Goal: Transaction & Acquisition: Download file/media

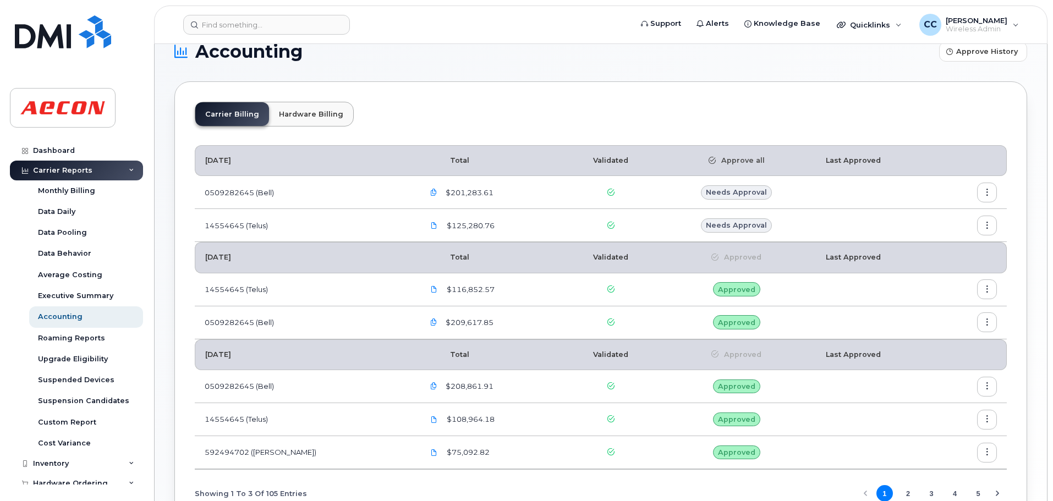
scroll to position [4, 0]
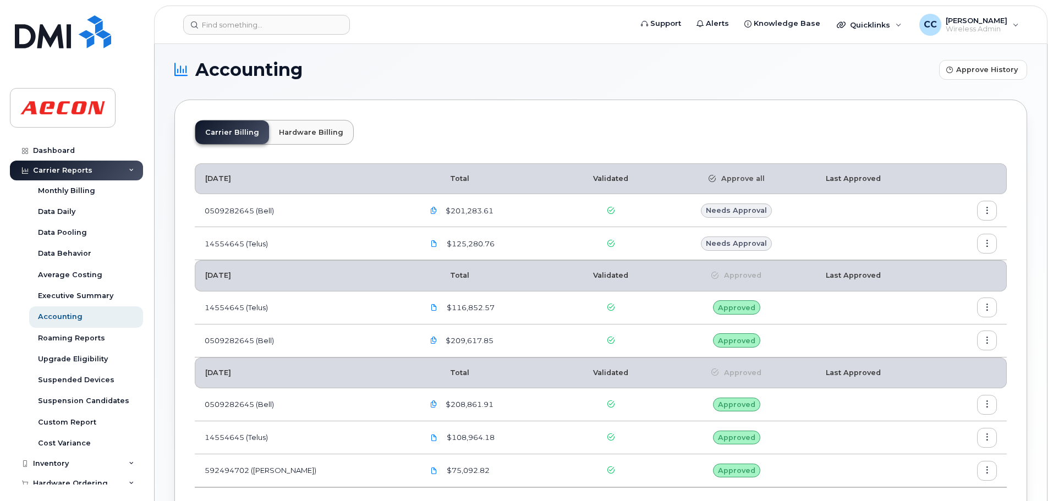
click at [985, 242] on icon "button" at bounding box center [987, 243] width 7 height 7
click at [947, 313] on span "Download" at bounding box center [937, 310] width 43 height 10
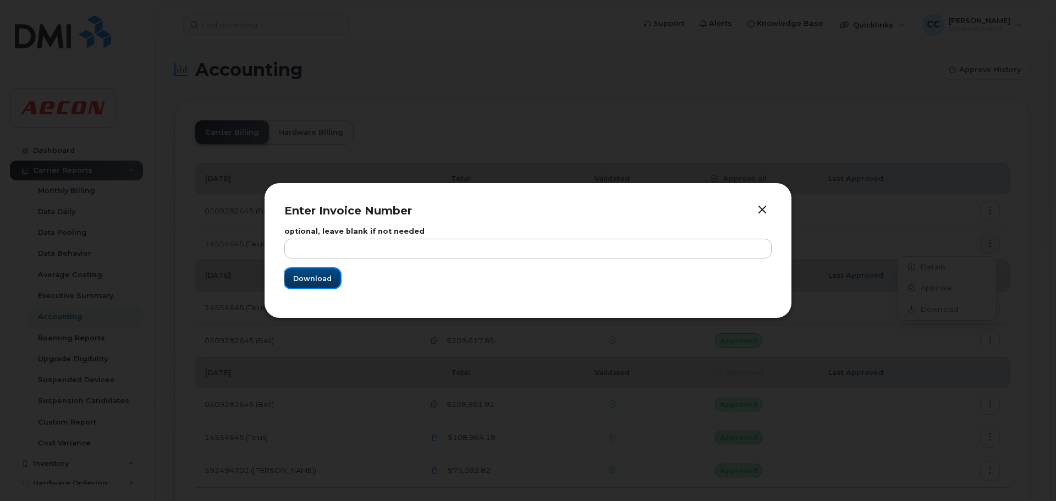
click at [312, 282] on span "Download" at bounding box center [312, 278] width 39 height 10
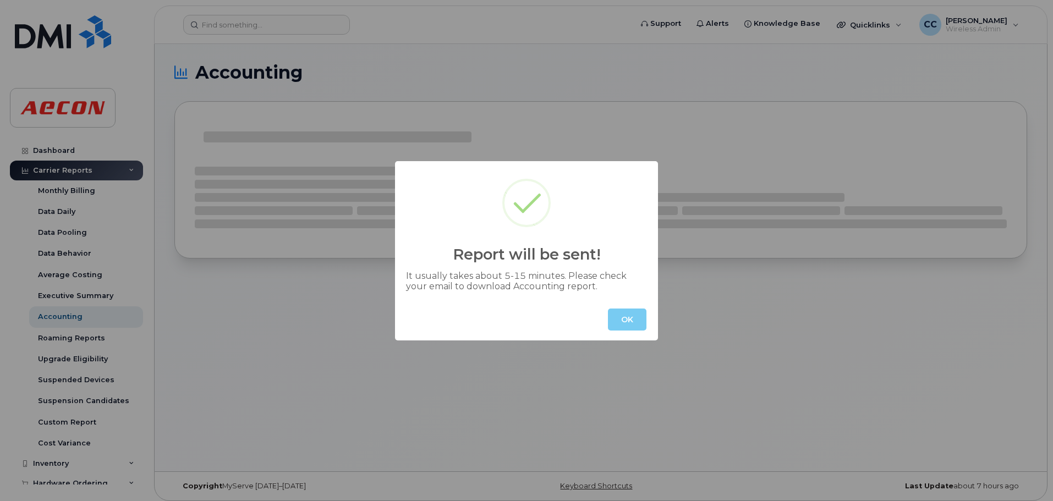
click at [627, 323] on button "OK" at bounding box center [627, 320] width 39 height 22
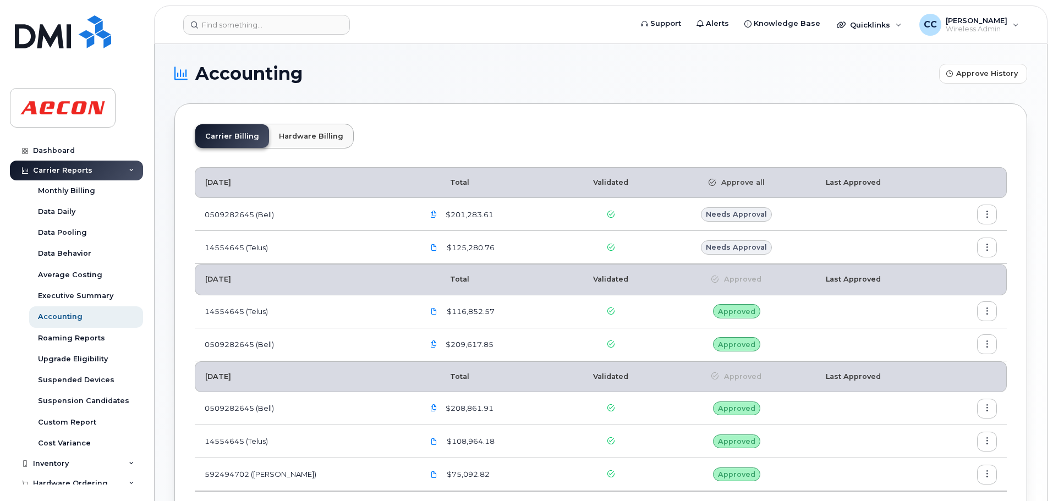
click at [992, 214] on button "button" at bounding box center [987, 215] width 20 height 20
click at [950, 281] on span "Download" at bounding box center [937, 281] width 43 height 10
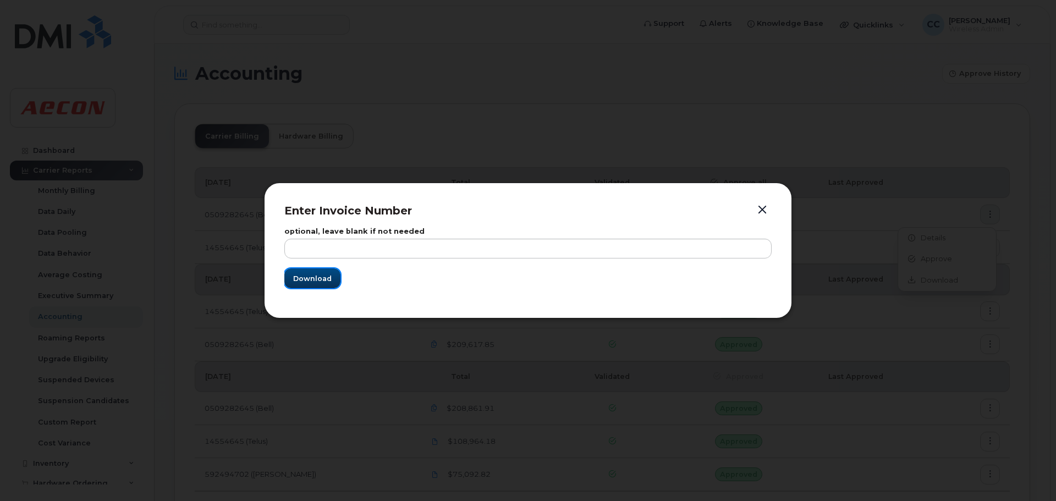
click at [322, 273] on span "Download" at bounding box center [312, 278] width 39 height 10
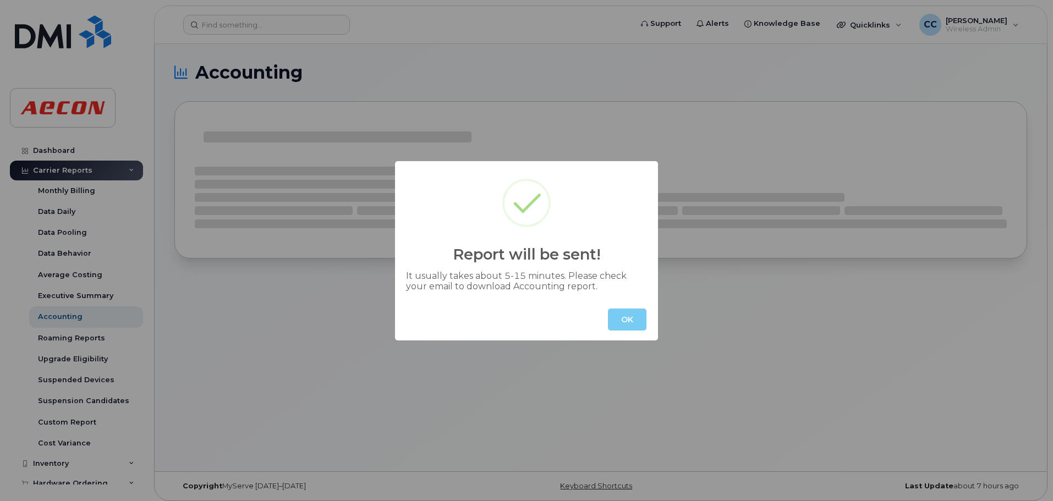
click at [626, 320] on button "OK" at bounding box center [627, 320] width 39 height 22
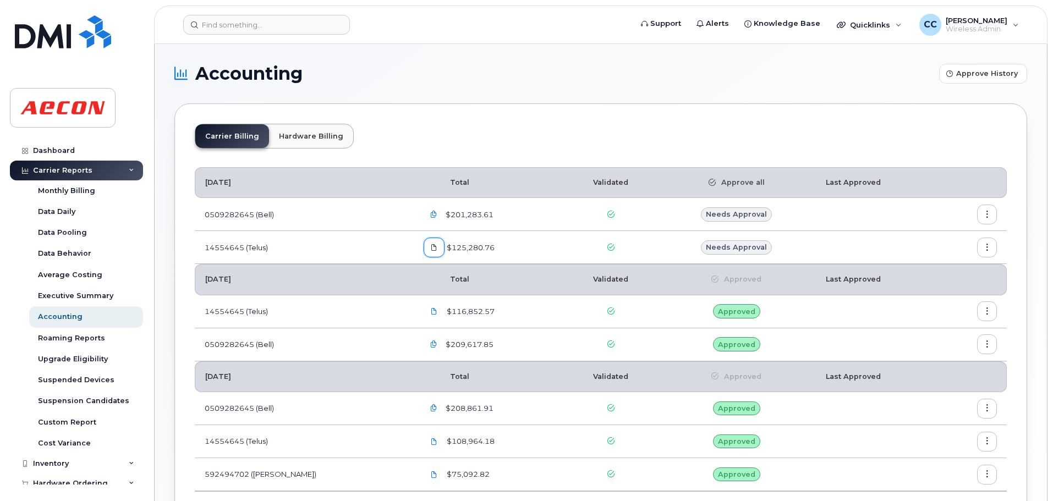
drag, startPoint x: 391, startPoint y: 247, endPoint x: 408, endPoint y: 254, distance: 17.8
click at [431, 247] on icon at bounding box center [434, 247] width 7 height 7
click at [467, 149] on div "Carrier Billing Hardware Billing" at bounding box center [601, 141] width 812 height 34
click at [424, 209] on button "button" at bounding box center [434, 215] width 20 height 20
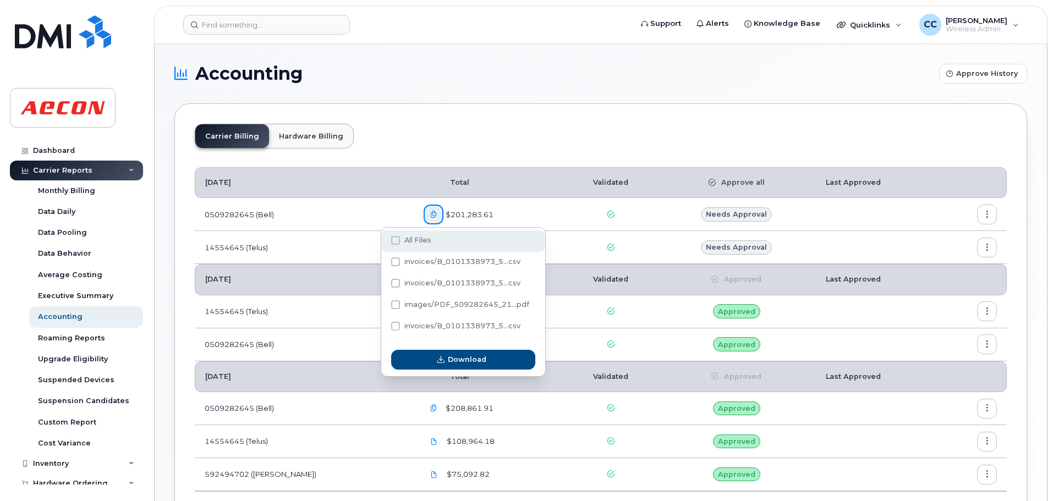
click at [414, 238] on span "All Files" at bounding box center [417, 240] width 27 height 8
click at [383, 238] on input "All Files" at bounding box center [381, 241] width 6 height 6
checkbox input "true"
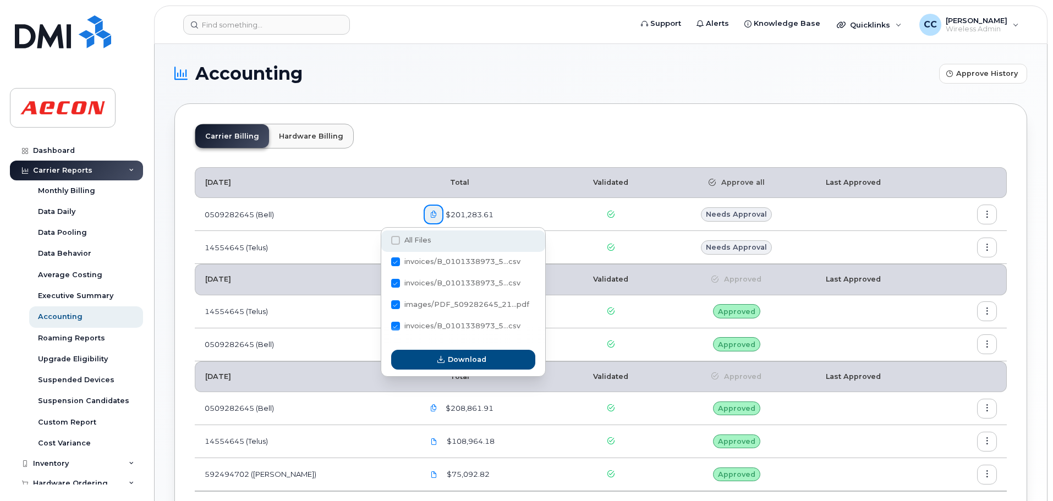
checkbox input "true"
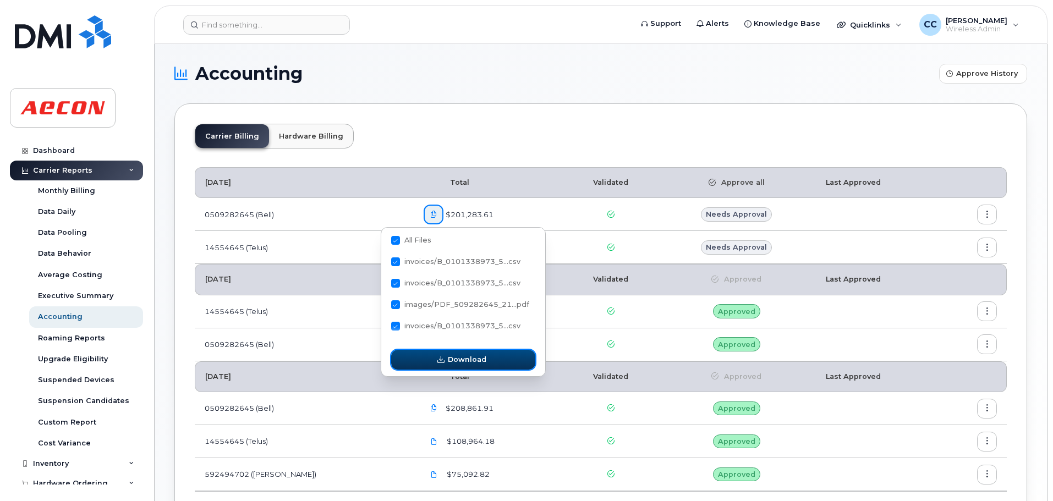
click at [450, 358] on span "Download" at bounding box center [467, 359] width 39 height 10
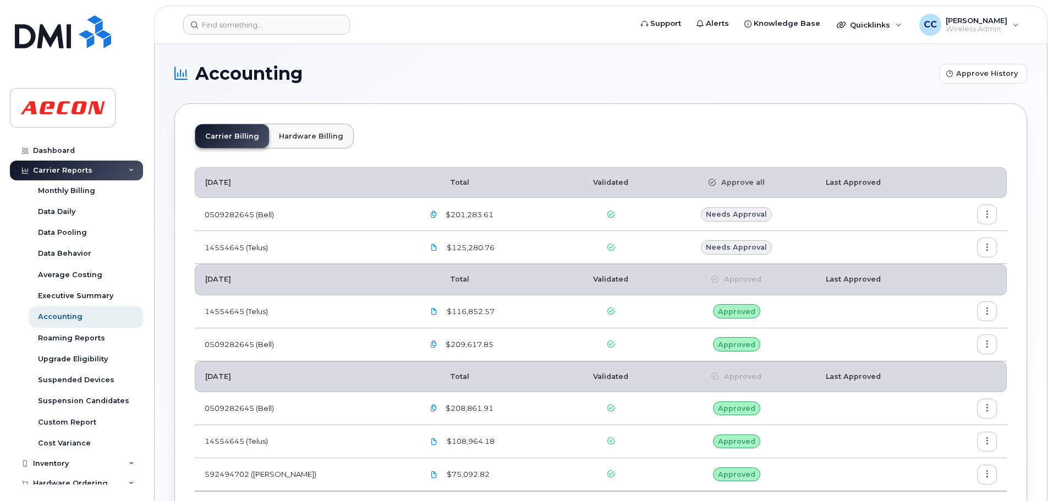
click at [430, 214] on icon "button" at bounding box center [433, 214] width 7 height 7
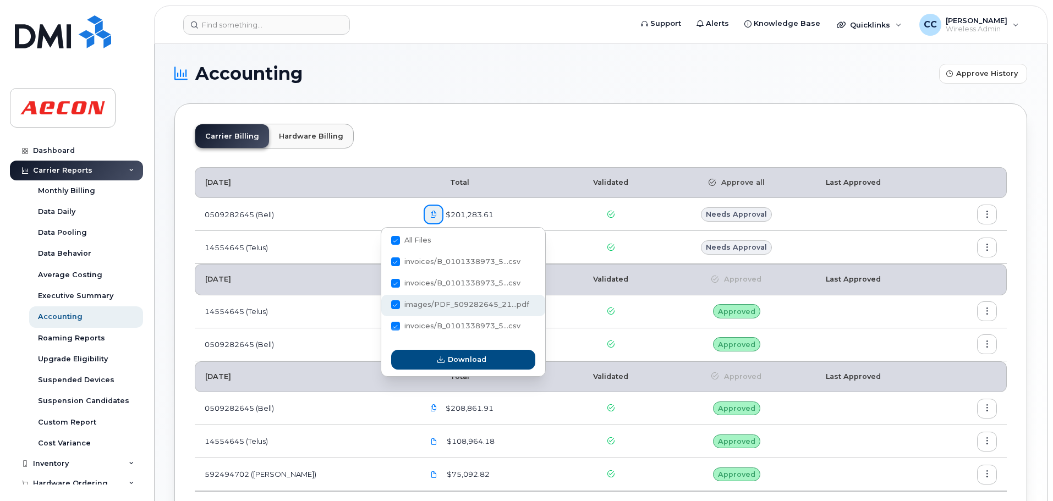
click at [456, 307] on span "images/PDF_509282645_21...pdf" at bounding box center [466, 304] width 125 height 8
click at [383, 307] on input "images/PDF_509282645_21...pdf" at bounding box center [381, 306] width 6 height 6
checkbox input "true"
checkbox input "false"
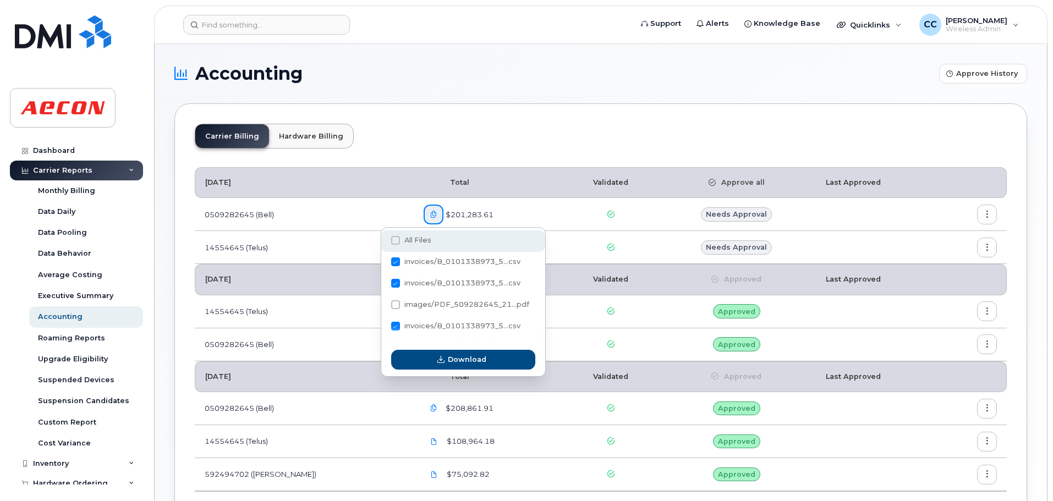
click at [395, 241] on span at bounding box center [395, 240] width 9 height 9
click at [383, 241] on input "All Files" at bounding box center [381, 241] width 6 height 6
checkbox input "true"
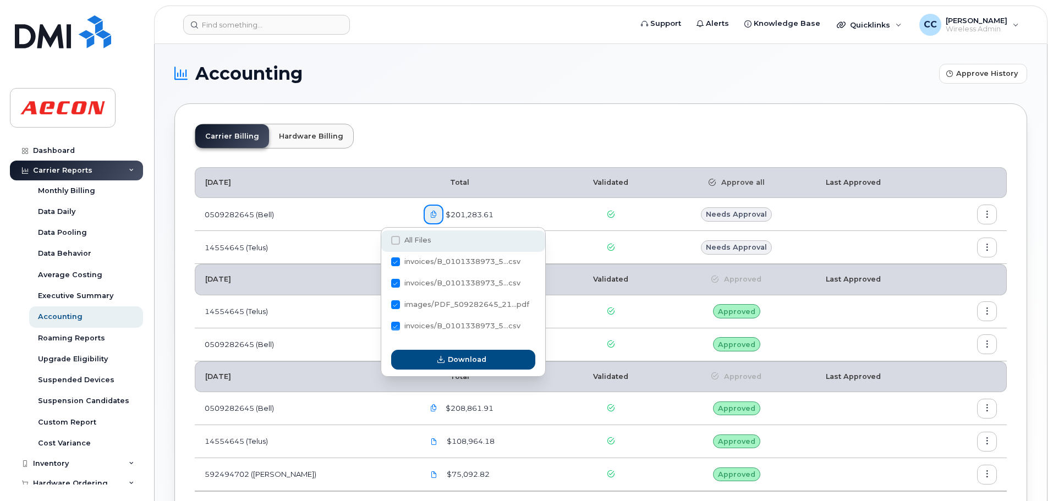
checkbox input "true"
click at [393, 240] on span at bounding box center [395, 240] width 9 height 9
click at [383, 240] on input "All Files" at bounding box center [381, 241] width 6 height 6
checkbox input "false"
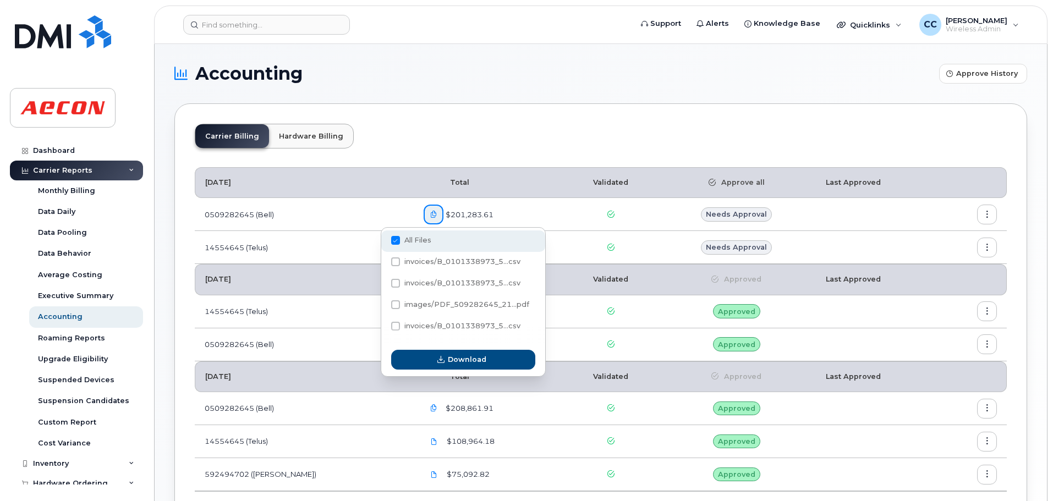
checkbox input "false"
click at [393, 303] on span at bounding box center [395, 304] width 9 height 9
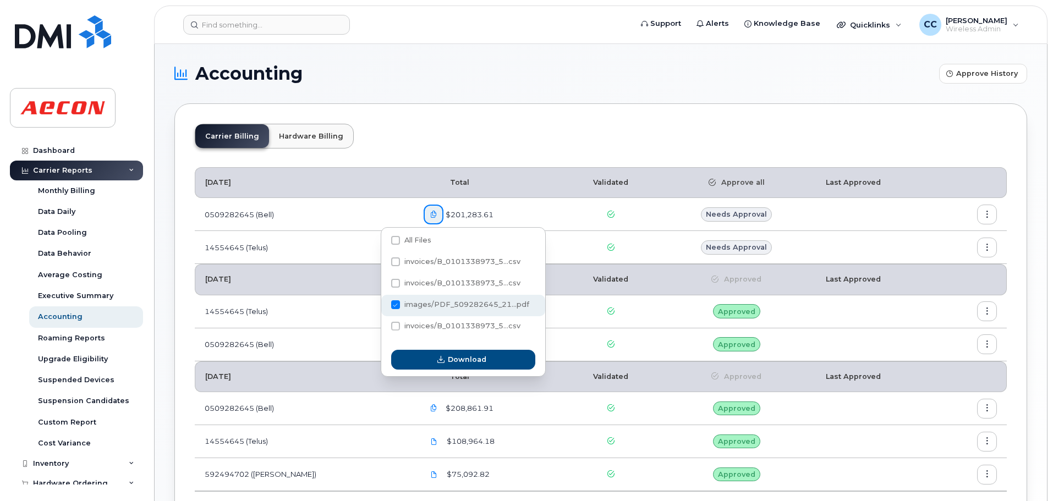
click at [383, 303] on input "images/PDF_509282645_21...pdf" at bounding box center [381, 306] width 6 height 6
checkbox input "true"
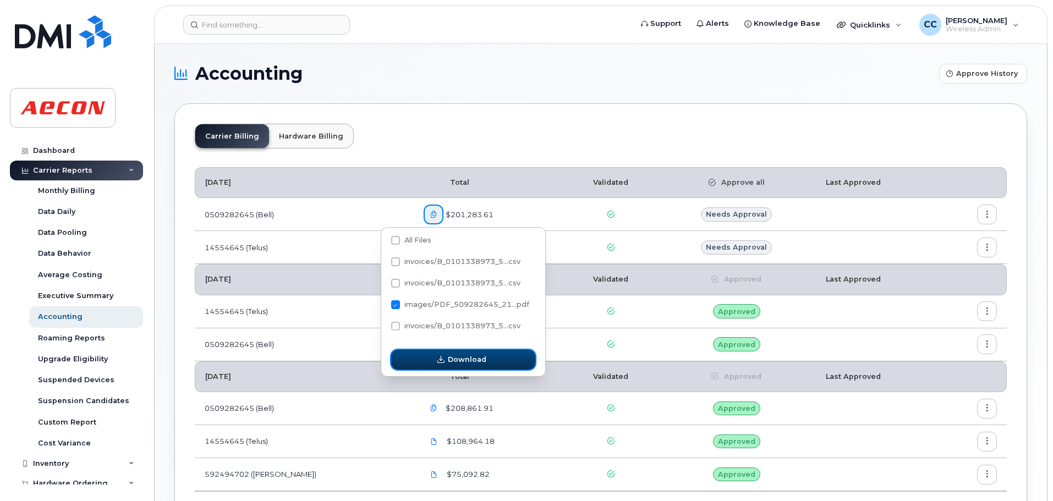
click at [473, 357] on span "Download" at bounding box center [467, 359] width 39 height 10
